Goal: Find specific page/section: Locate a particular part of the current website

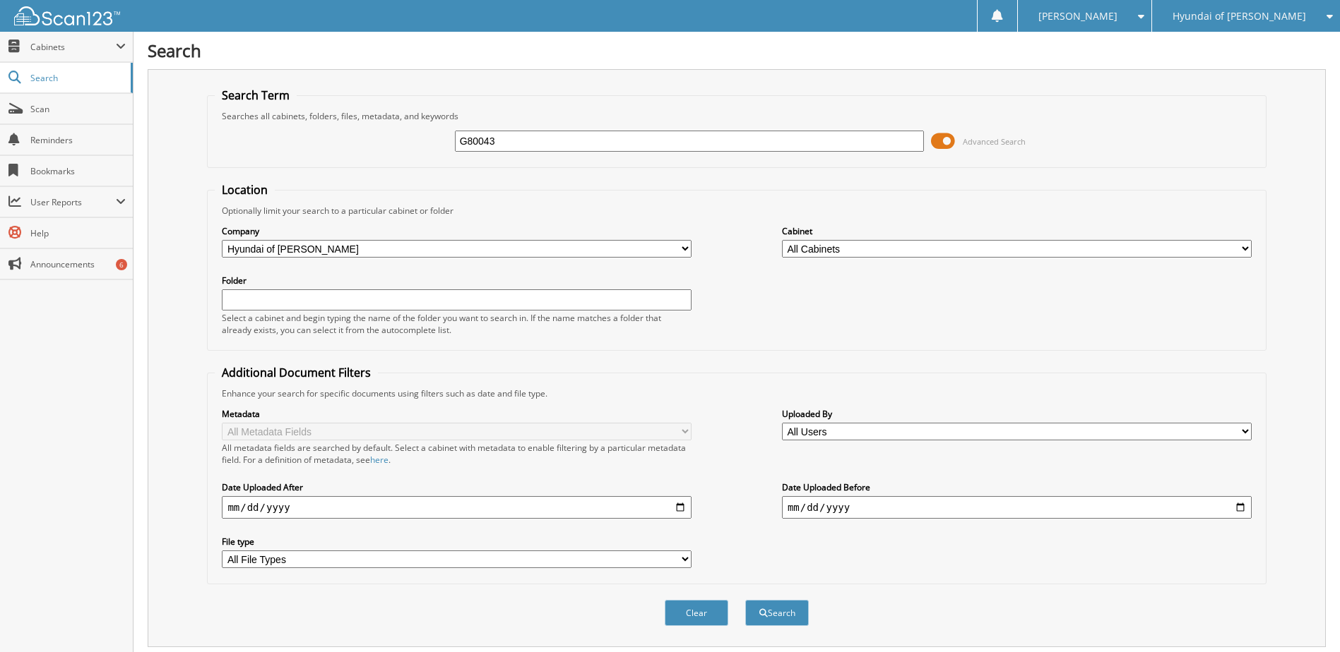
type input "G80043"
click at [745, 600] on button "Search" at bounding box center [777, 613] width 64 height 26
click at [946, 145] on span at bounding box center [943, 141] width 24 height 21
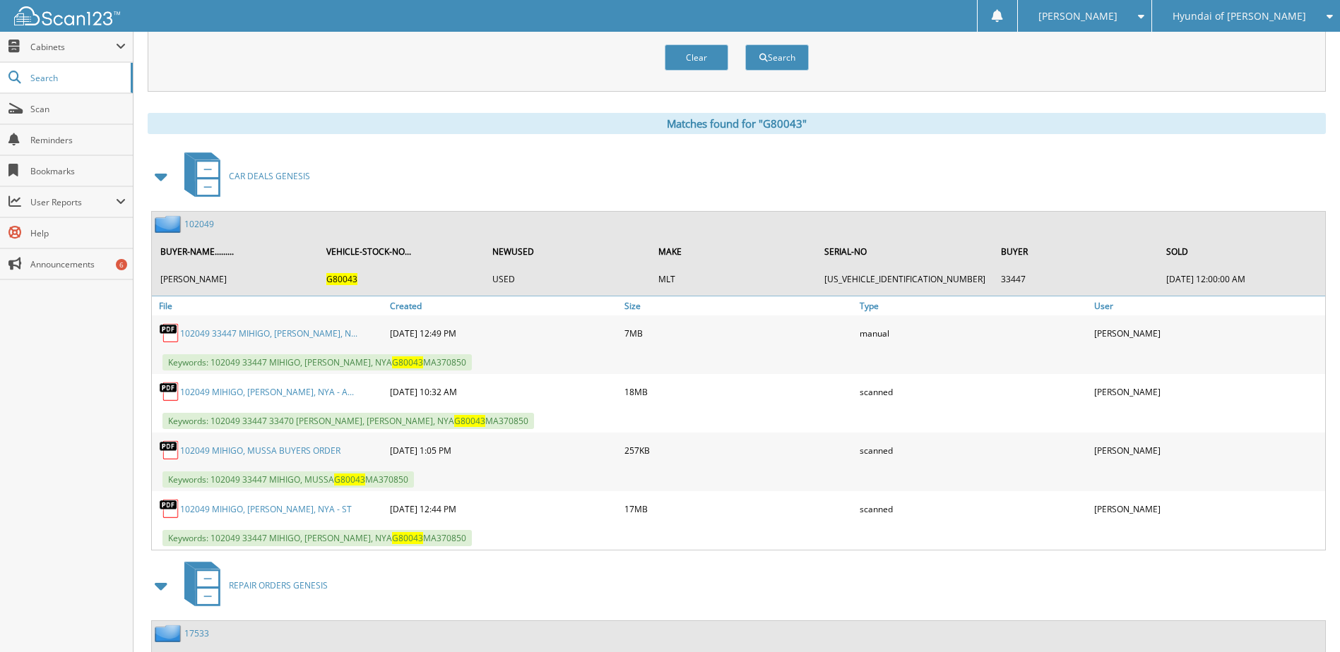
scroll to position [141, 0]
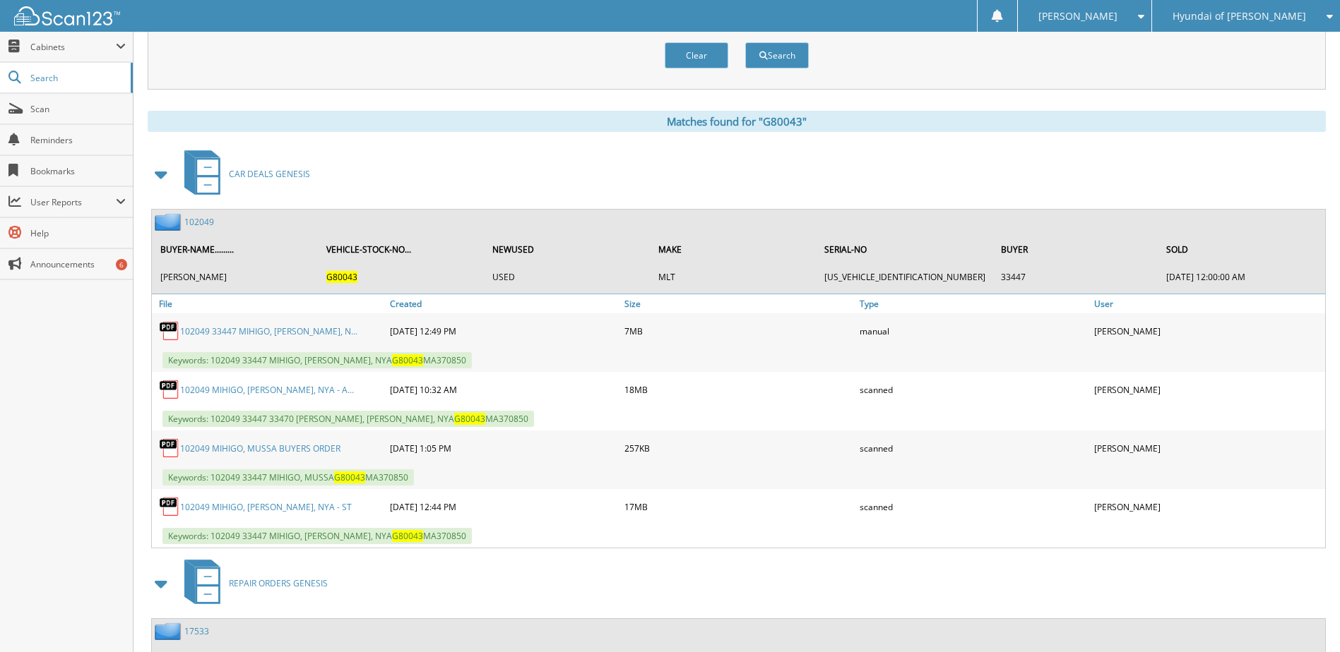
click at [256, 503] on link "102049 MIHIGO, MUSA NYAPAMBA, NYA - ST" at bounding box center [266, 507] width 172 height 12
click at [210, 504] on link "102049 MIHIGO, MUSA NYAPAMBA, NYA - ST" at bounding box center [266, 507] width 172 height 12
click at [279, 391] on link "102049 MIHIGO, MUSA NYAPAMBA, NYA - A..." at bounding box center [267, 390] width 174 height 12
